Goal: Transaction & Acquisition: Obtain resource

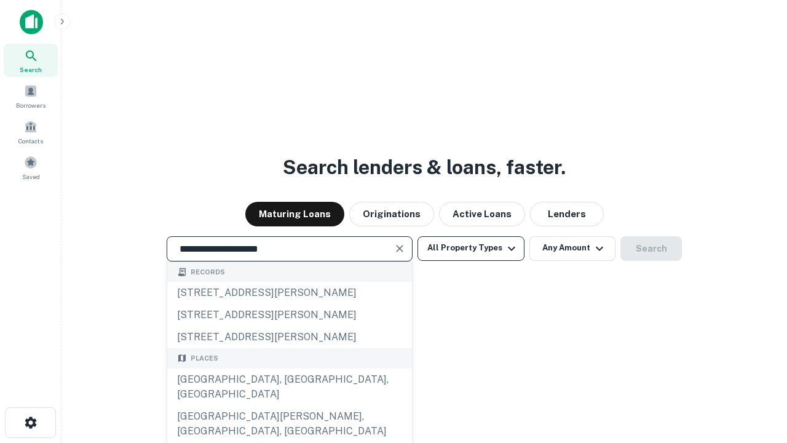
click at [289, 405] on div "Santa Monica, CA, USA" at bounding box center [289, 386] width 245 height 37
type input "**********"
click at [471, 248] on button "All Property Types" at bounding box center [471, 248] width 107 height 25
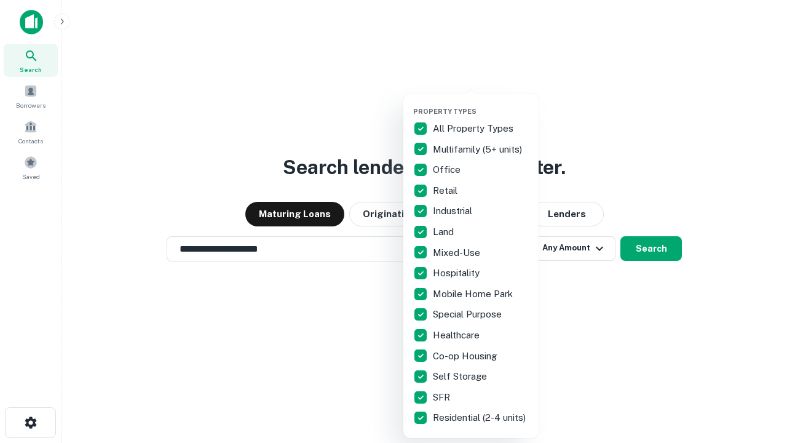
click at [481, 103] on button "button" at bounding box center [480, 103] width 135 height 1
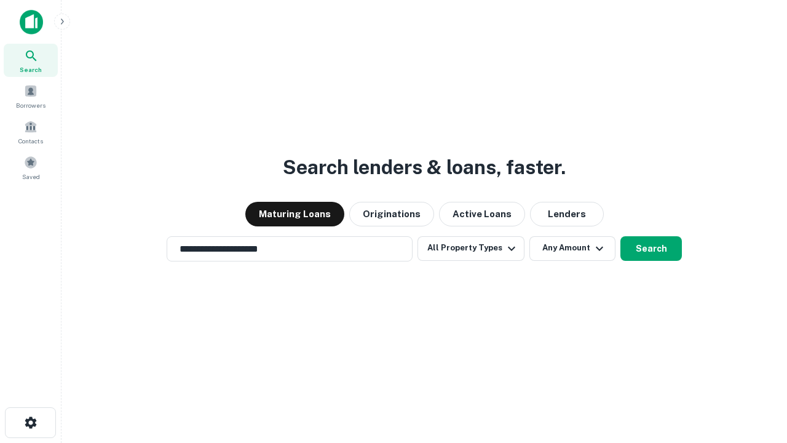
scroll to position [19, 0]
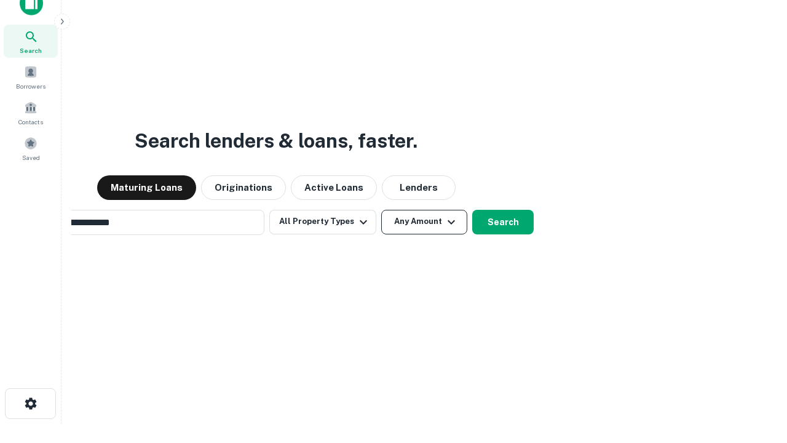
click at [381, 210] on button "Any Amount" at bounding box center [424, 222] width 86 height 25
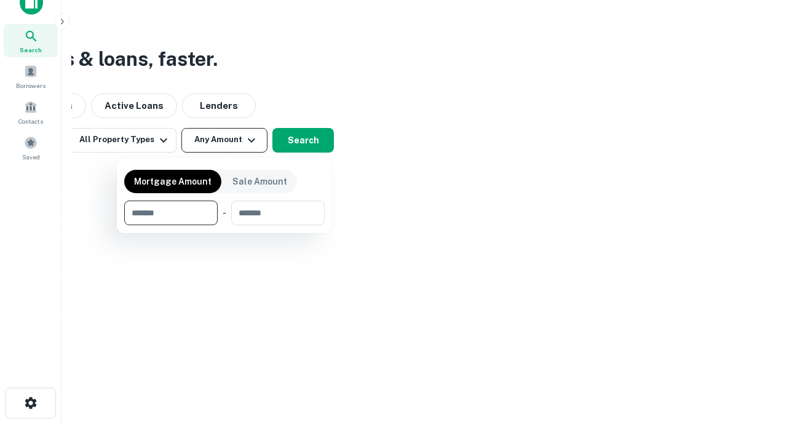
type input "*******"
click at [224, 225] on button "button" at bounding box center [224, 225] width 200 height 1
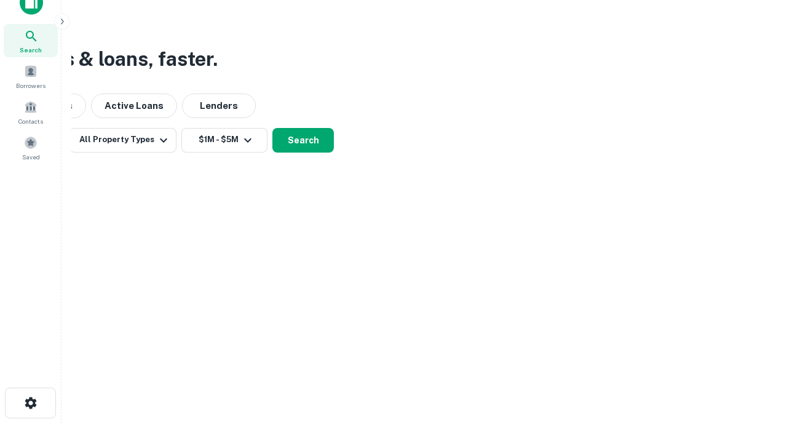
scroll to position [19, 0]
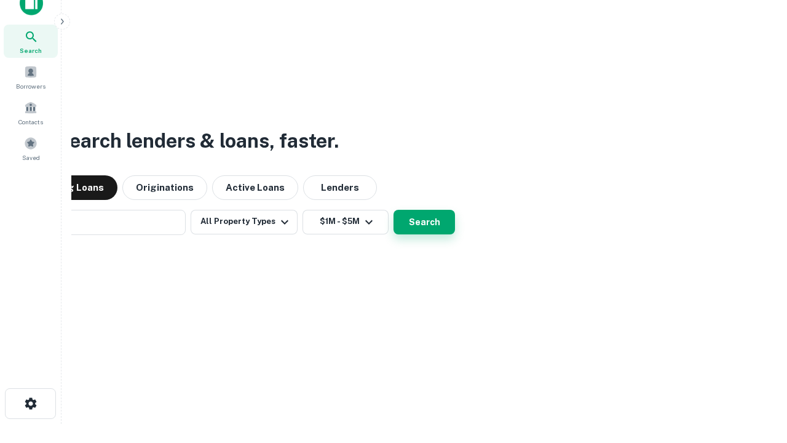
click at [394, 210] on button "Search" at bounding box center [424, 222] width 61 height 25
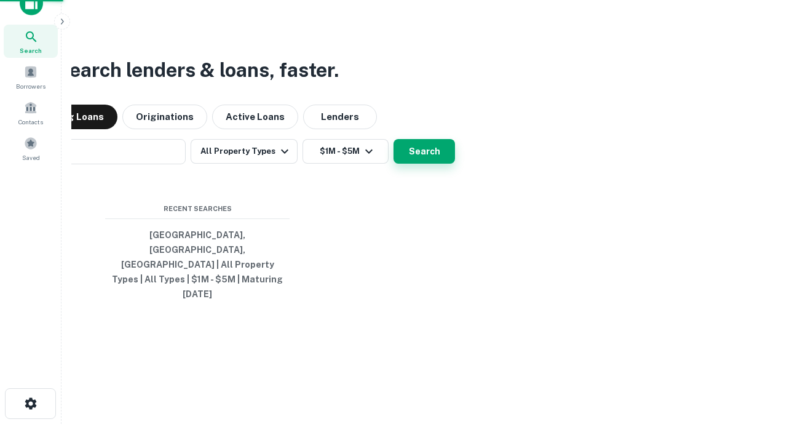
scroll to position [20, 0]
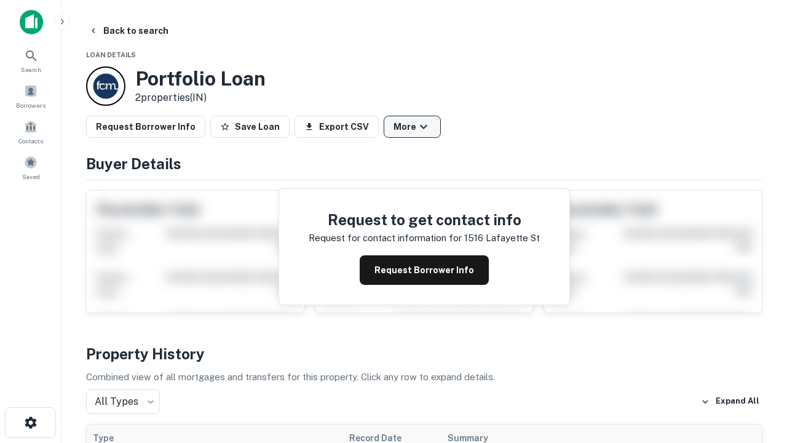
click at [412, 127] on button "More" at bounding box center [412, 127] width 57 height 22
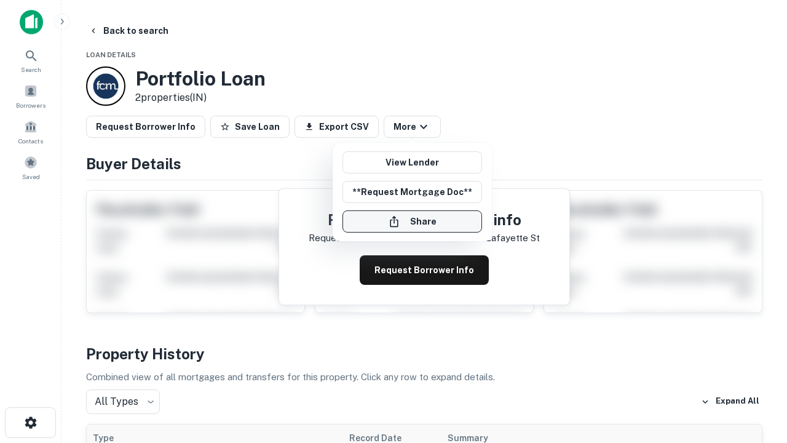
click at [412, 221] on button "Share" at bounding box center [413, 221] width 140 height 22
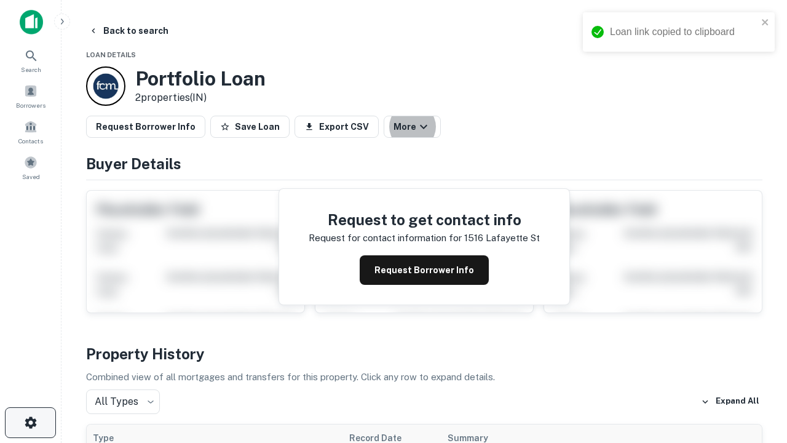
click at [30, 422] on icon "button" at bounding box center [30, 422] width 15 height 15
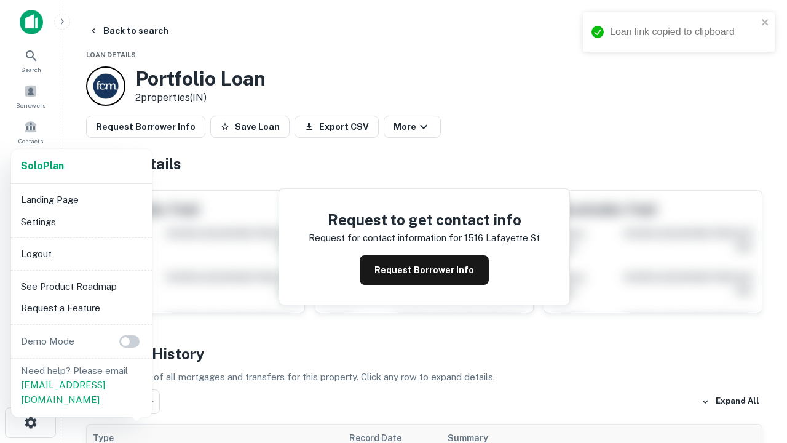
click at [81, 253] on li "Logout" at bounding box center [82, 254] width 132 height 22
